Goal: Download file/media

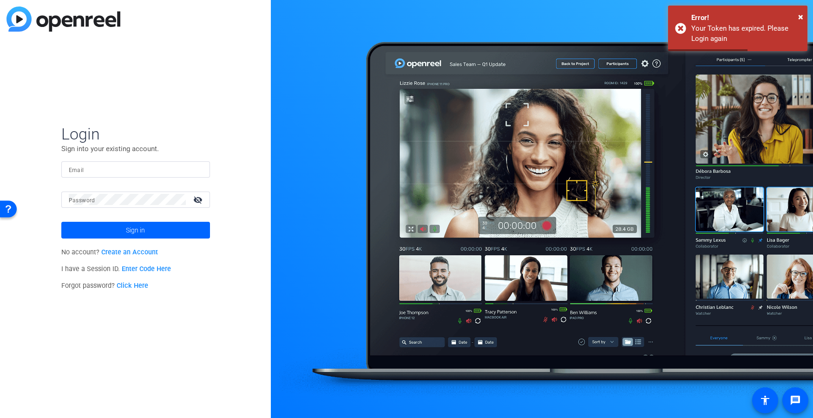
click at [115, 166] on input "Email" at bounding box center [136, 169] width 134 height 11
type input "rweiss@multivisiondigital.com"
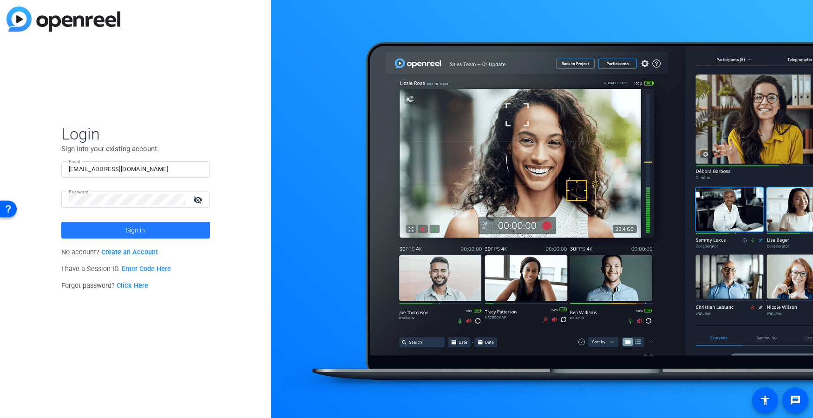
click at [138, 231] on span "Sign in" at bounding box center [135, 229] width 19 height 23
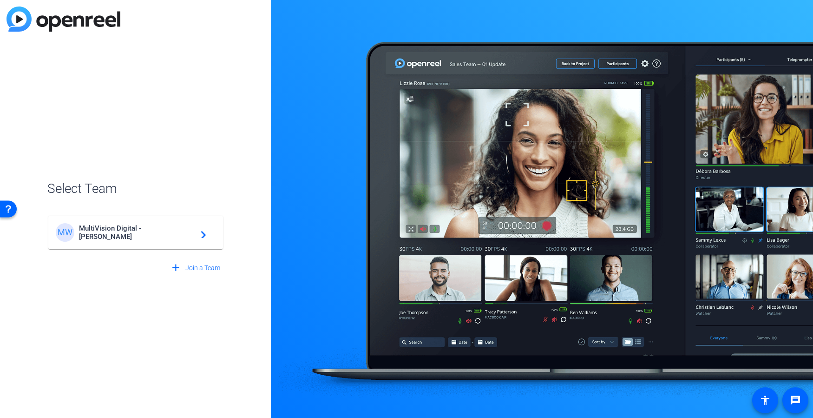
click at [121, 228] on span "MultiVision Digital - Robert Weiss" at bounding box center [137, 232] width 116 height 17
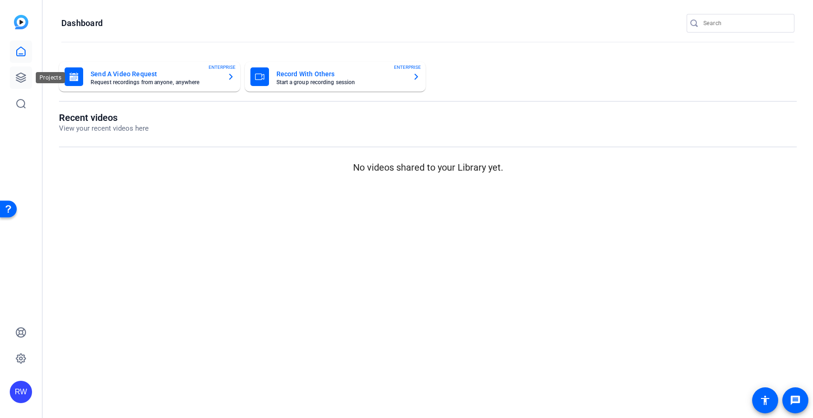
click at [22, 77] on icon at bounding box center [20, 77] width 9 height 9
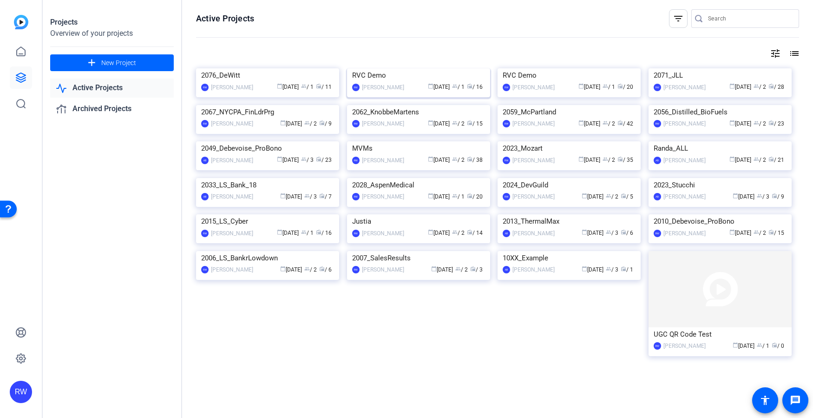
click at [411, 68] on img at bounding box center [418, 68] width 143 height 0
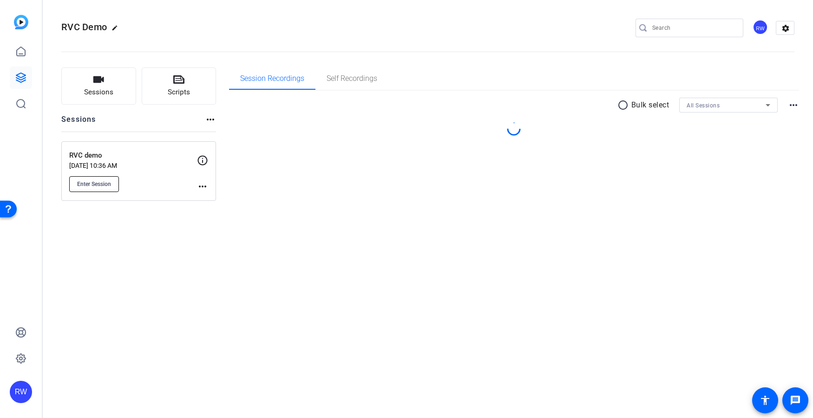
click at [105, 184] on span "Enter Session" at bounding box center [94, 183] width 34 height 7
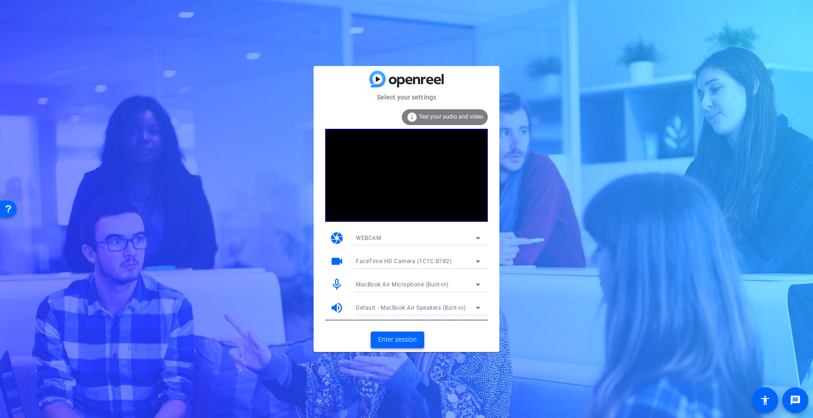
click at [389, 340] on span "Enter session" at bounding box center [397, 340] width 39 height 10
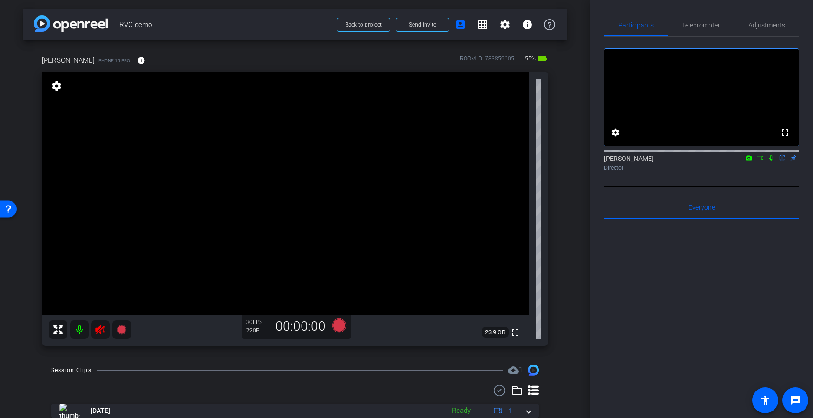
click at [103, 327] on icon at bounding box center [100, 329] width 10 height 9
click at [771, 22] on span "Adjustments" at bounding box center [767, 25] width 37 height 7
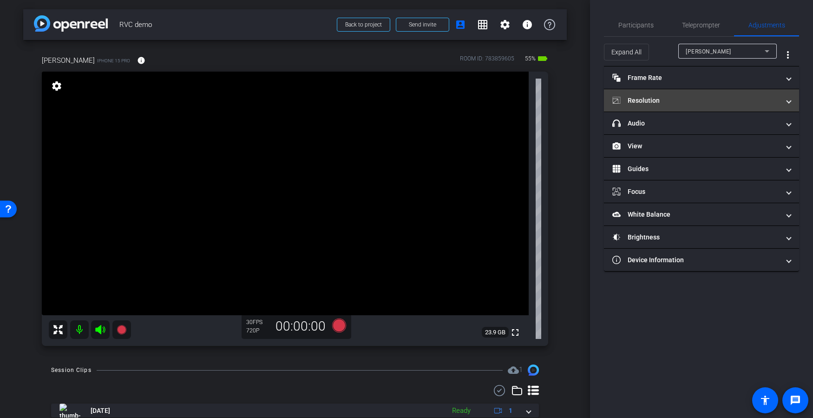
click at [695, 99] on mat-panel-title "Resolution" at bounding box center [695, 101] width 167 height 10
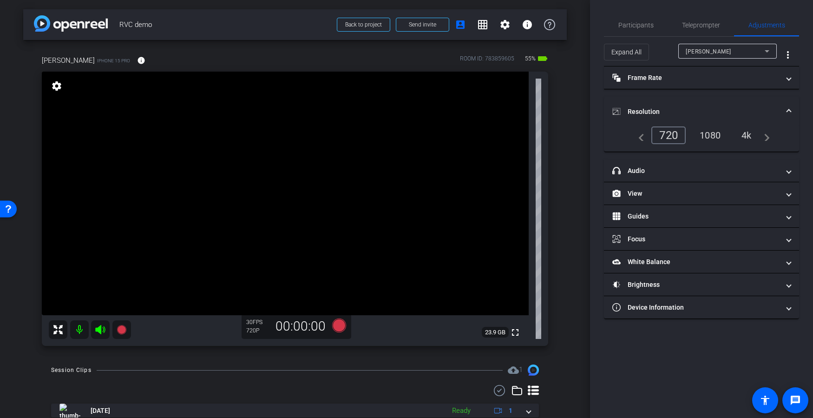
click at [744, 134] on div "4k" at bounding box center [747, 135] width 24 height 16
click at [712, 134] on div "1080" at bounding box center [710, 135] width 35 height 16
click at [754, 132] on div "4k" at bounding box center [747, 135] width 24 height 16
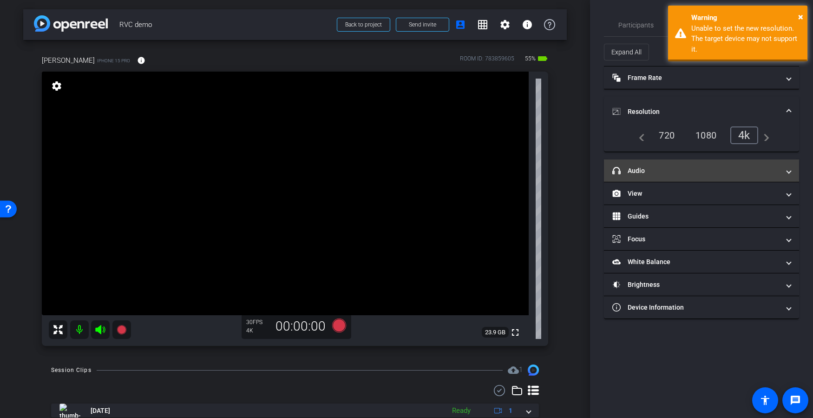
click at [691, 174] on mat-panel-title "headphone icon Audio" at bounding box center [695, 171] width 167 height 10
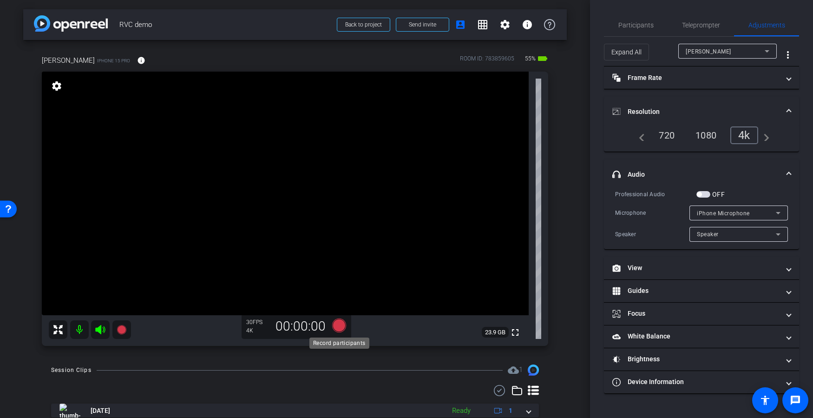
click at [336, 324] on icon at bounding box center [339, 325] width 14 height 14
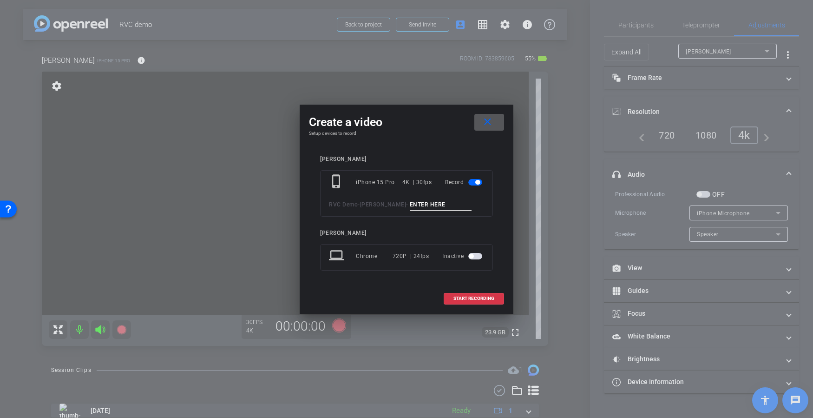
click at [419, 209] on input at bounding box center [441, 205] width 62 height 12
type input "D"
type input "[PERSON_NAME]"
click at [477, 297] on span "START RECORDING" at bounding box center [474, 298] width 41 height 5
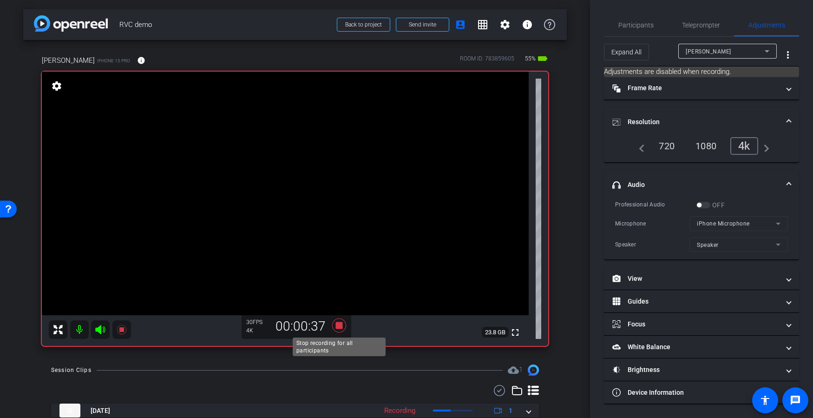
click at [339, 325] on icon at bounding box center [339, 325] width 14 height 14
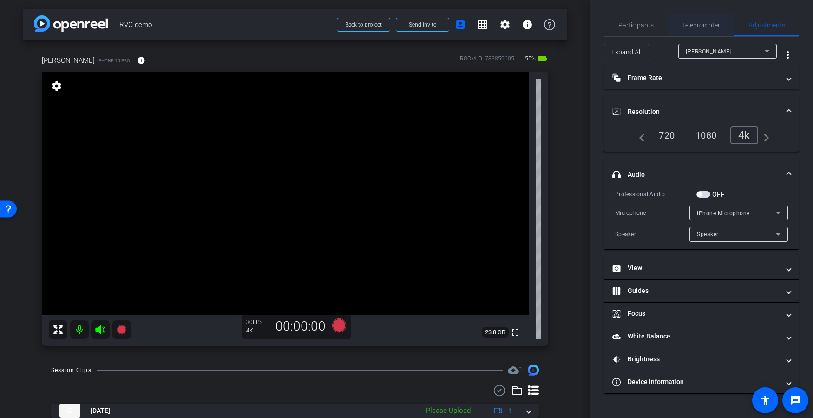
click at [698, 25] on span "Teleprompter" at bounding box center [701, 25] width 38 height 7
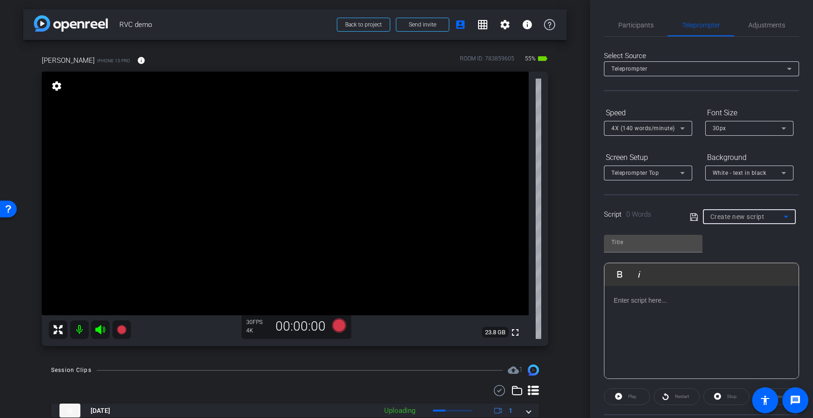
click at [736, 211] on div "Create new script" at bounding box center [747, 216] width 73 height 11
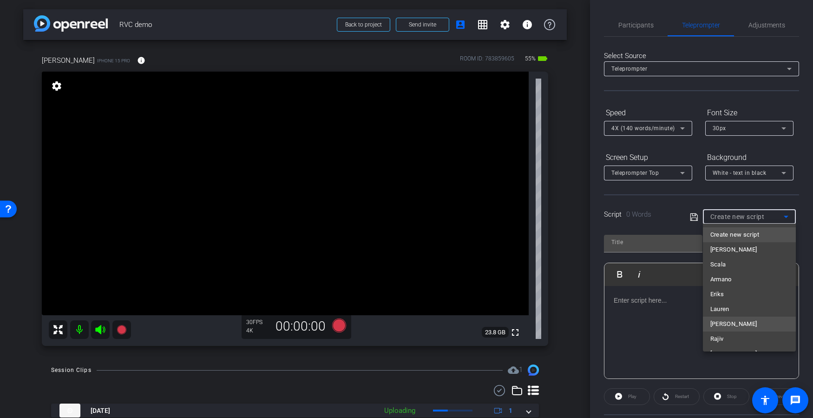
scroll to position [13, 0]
click at [726, 337] on span "[PERSON_NAME]" at bounding box center [734, 340] width 47 height 11
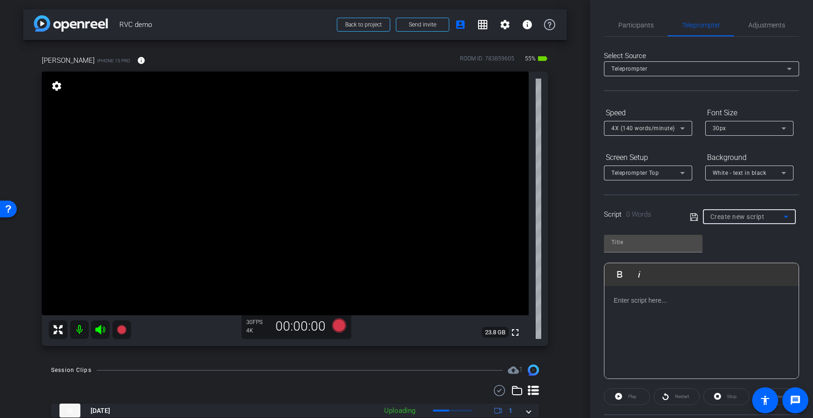
type input "[PERSON_NAME]"
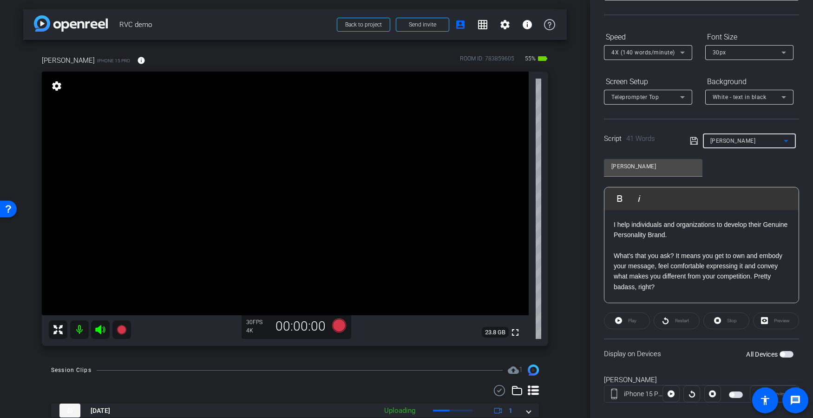
scroll to position [89, 0]
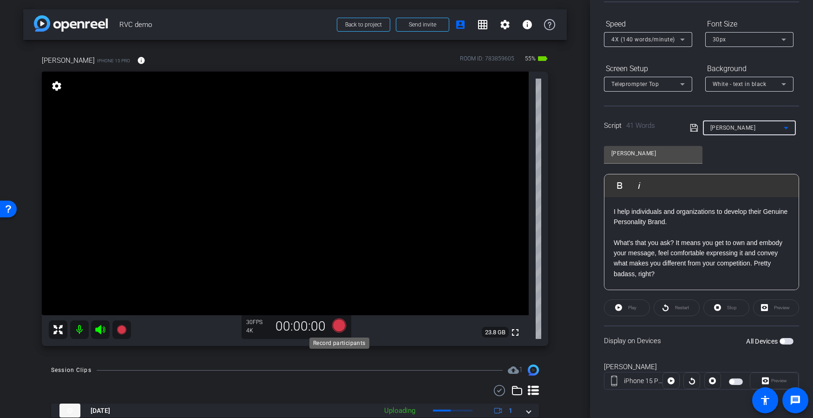
click at [338, 324] on icon at bounding box center [339, 325] width 14 height 14
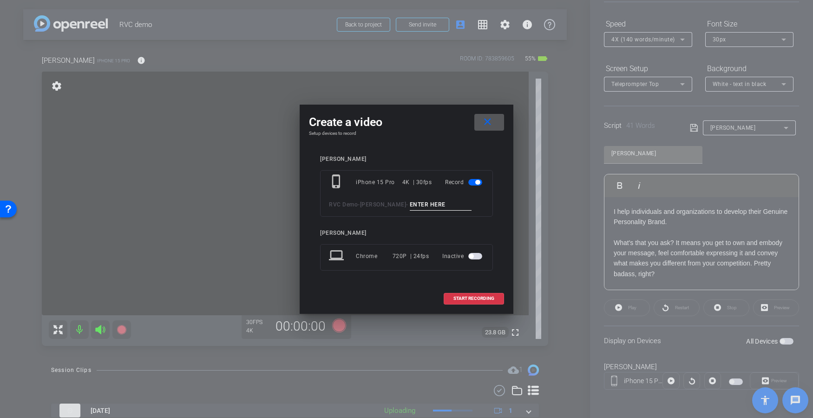
click at [410, 204] on input at bounding box center [441, 205] width 62 height 12
type input "Danillle Tele"
click at [476, 297] on span "START RECORDING" at bounding box center [474, 298] width 41 height 5
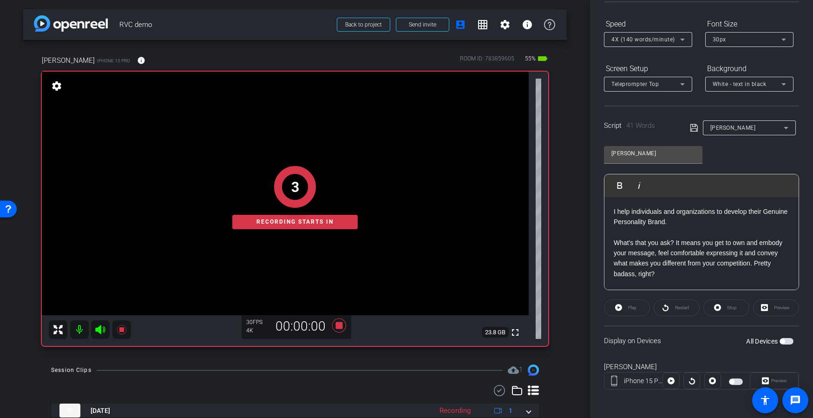
click at [737, 380] on span "button" at bounding box center [736, 381] width 14 height 7
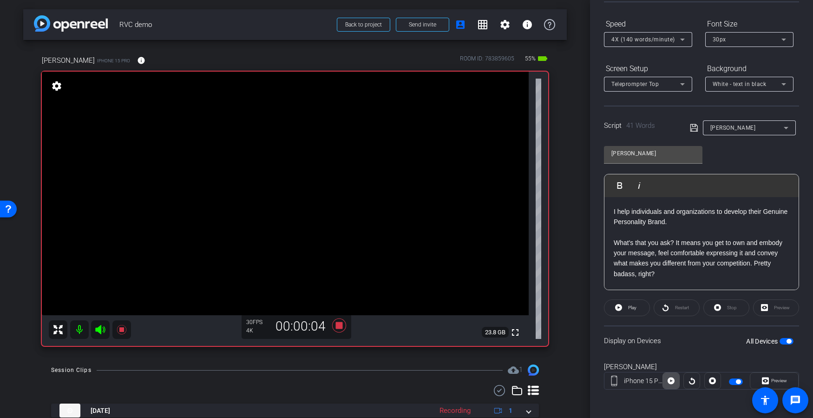
click at [672, 380] on icon at bounding box center [671, 380] width 7 height 7
click at [338, 326] on icon at bounding box center [339, 325] width 14 height 14
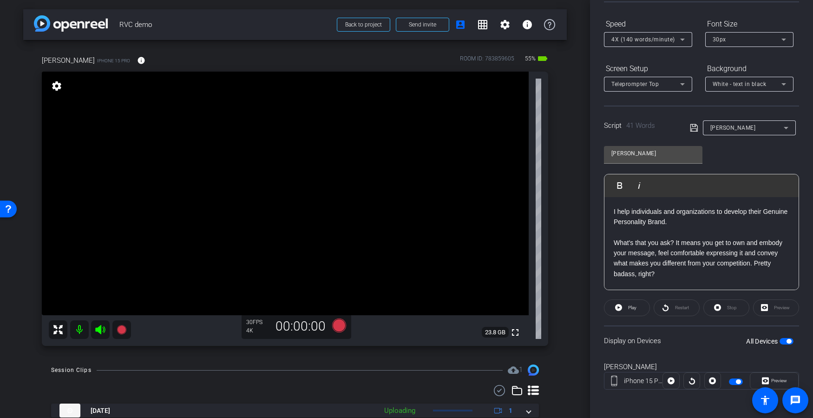
scroll to position [0, 0]
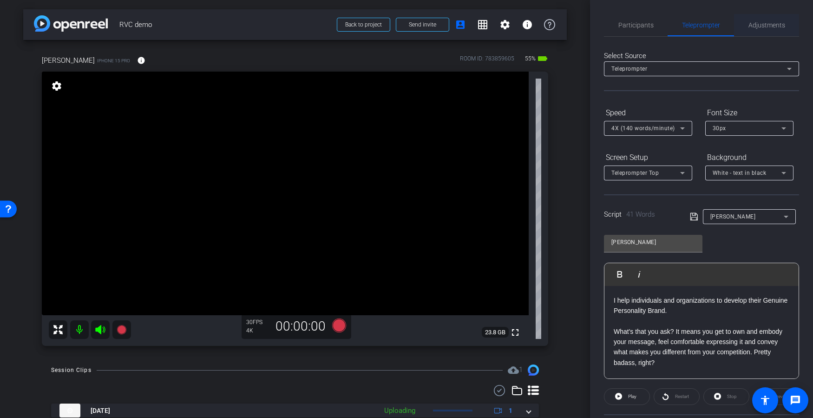
click at [764, 26] on span "Adjustments" at bounding box center [767, 25] width 37 height 7
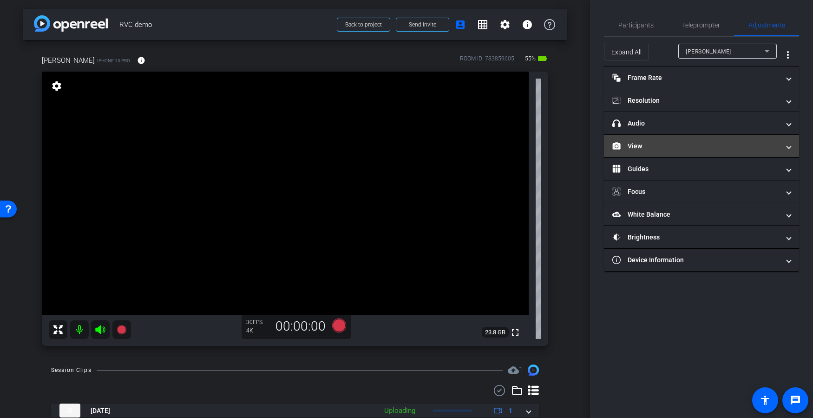
click at [644, 145] on mat-panel-title "View" at bounding box center [695, 146] width 167 height 10
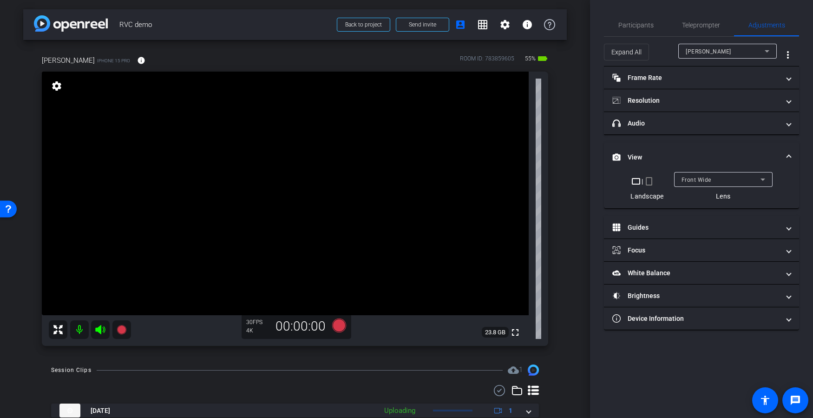
click at [722, 178] on div "Front Wide" at bounding box center [721, 180] width 79 height 12
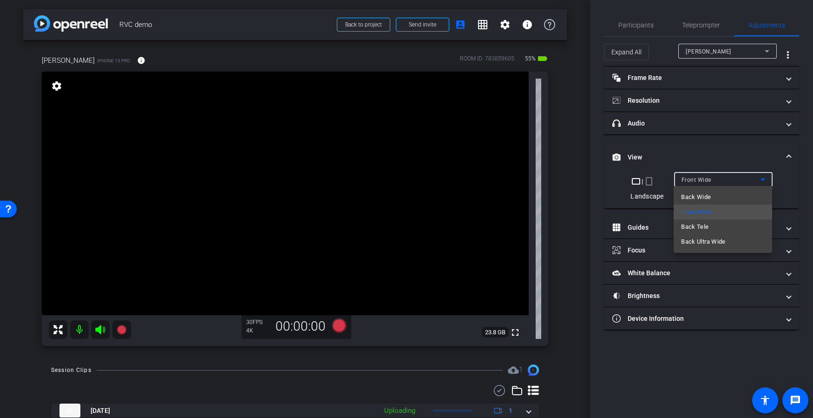
click at [705, 194] on span "Back Wide" at bounding box center [696, 196] width 30 height 11
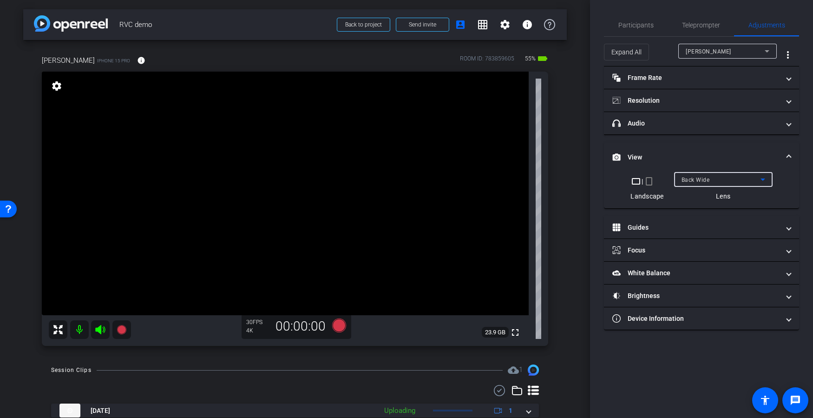
click at [719, 180] on div "Back Wide" at bounding box center [721, 180] width 79 height 12
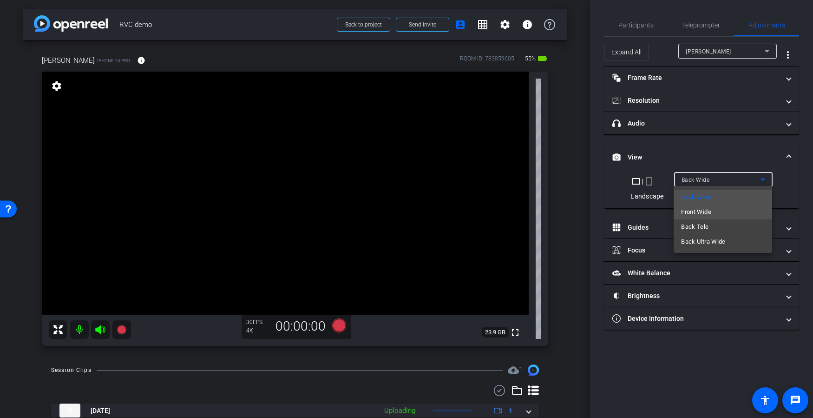
click at [704, 210] on span "Front Wide" at bounding box center [696, 211] width 30 height 11
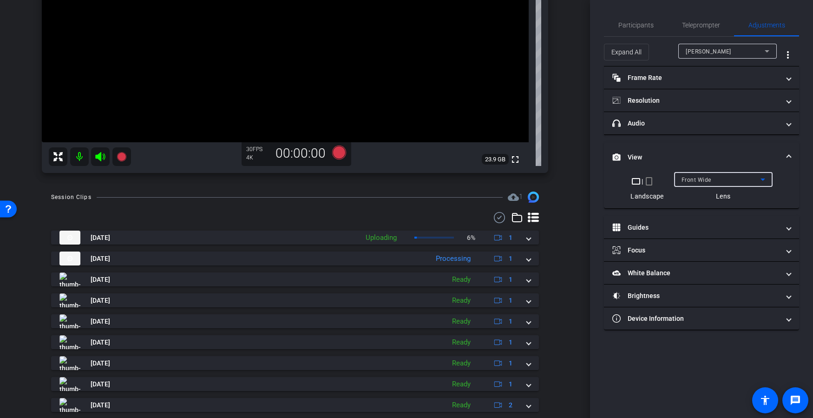
scroll to position [198, 0]
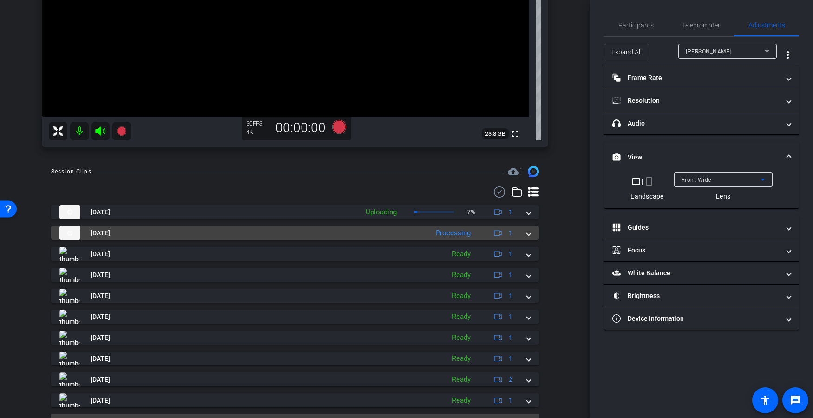
click at [529, 236] on span at bounding box center [529, 233] width 4 height 10
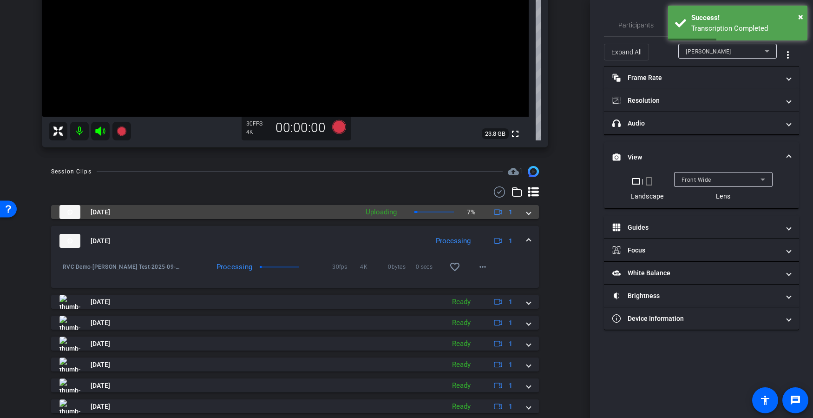
click at [532, 214] on mat-expansion-panel-header "[DATE] Uploading 7% 1" at bounding box center [295, 212] width 488 height 14
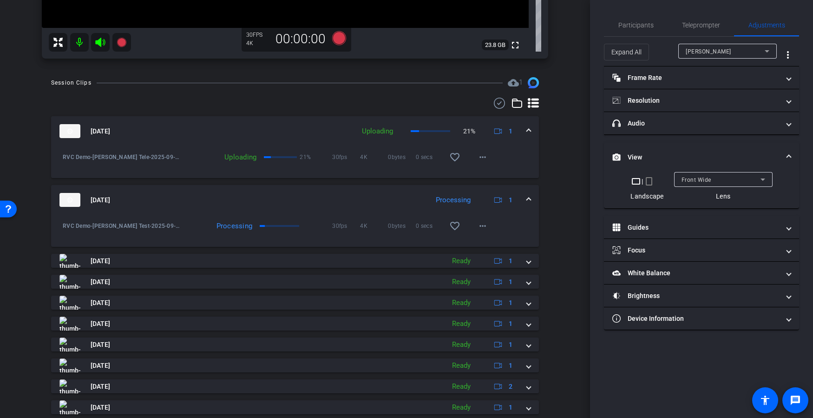
scroll to position [289, 0]
click at [480, 227] on mat-icon "more_horiz" at bounding box center [482, 224] width 11 height 11
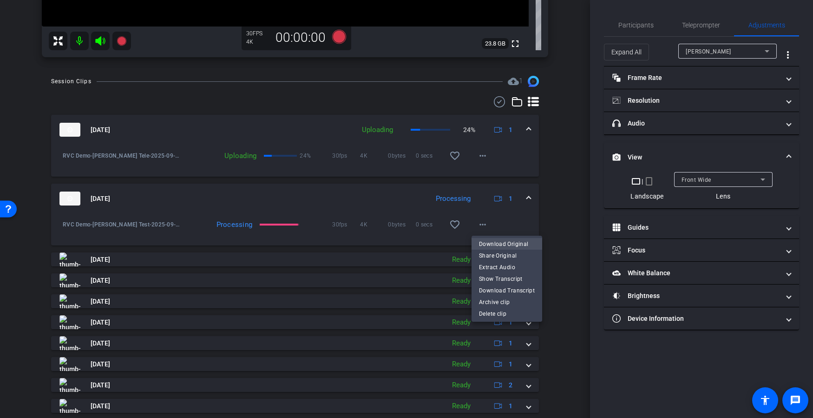
click at [493, 242] on span "Download Original" at bounding box center [507, 243] width 56 height 11
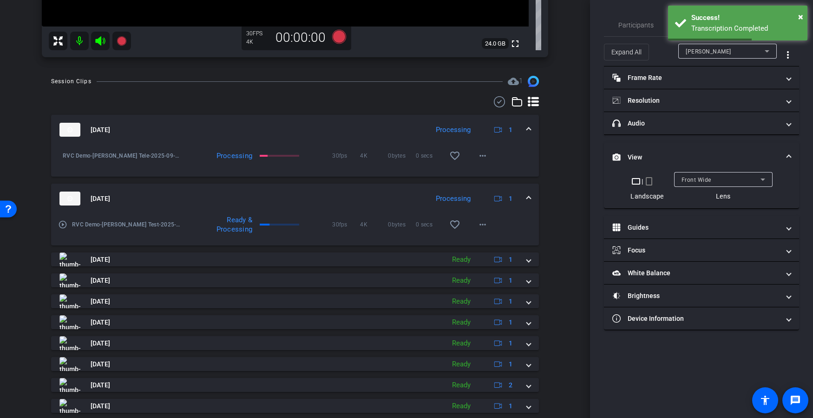
scroll to position [170, 0]
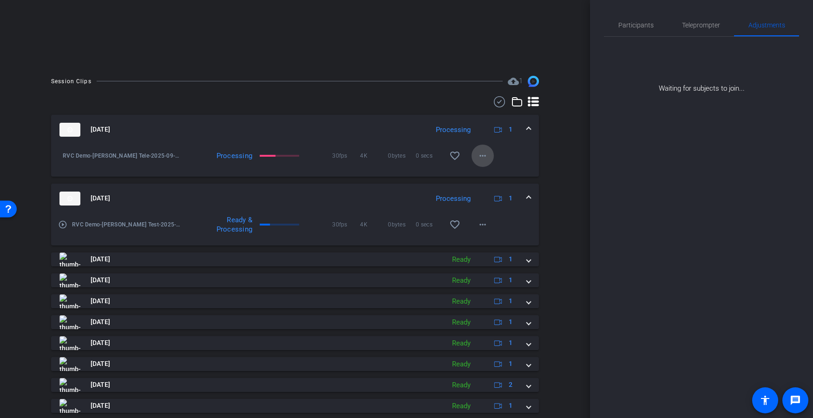
click at [485, 153] on mat-icon "more_horiz" at bounding box center [482, 155] width 11 height 11
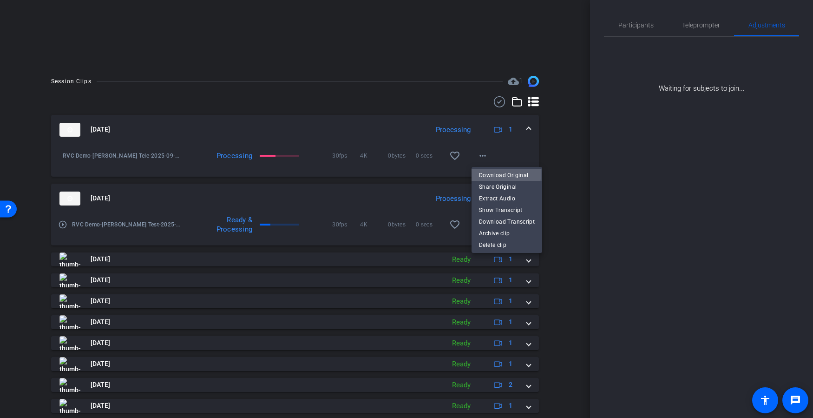
click at [490, 172] on span "Download Original" at bounding box center [507, 174] width 56 height 11
